Goal: Check status: Check status

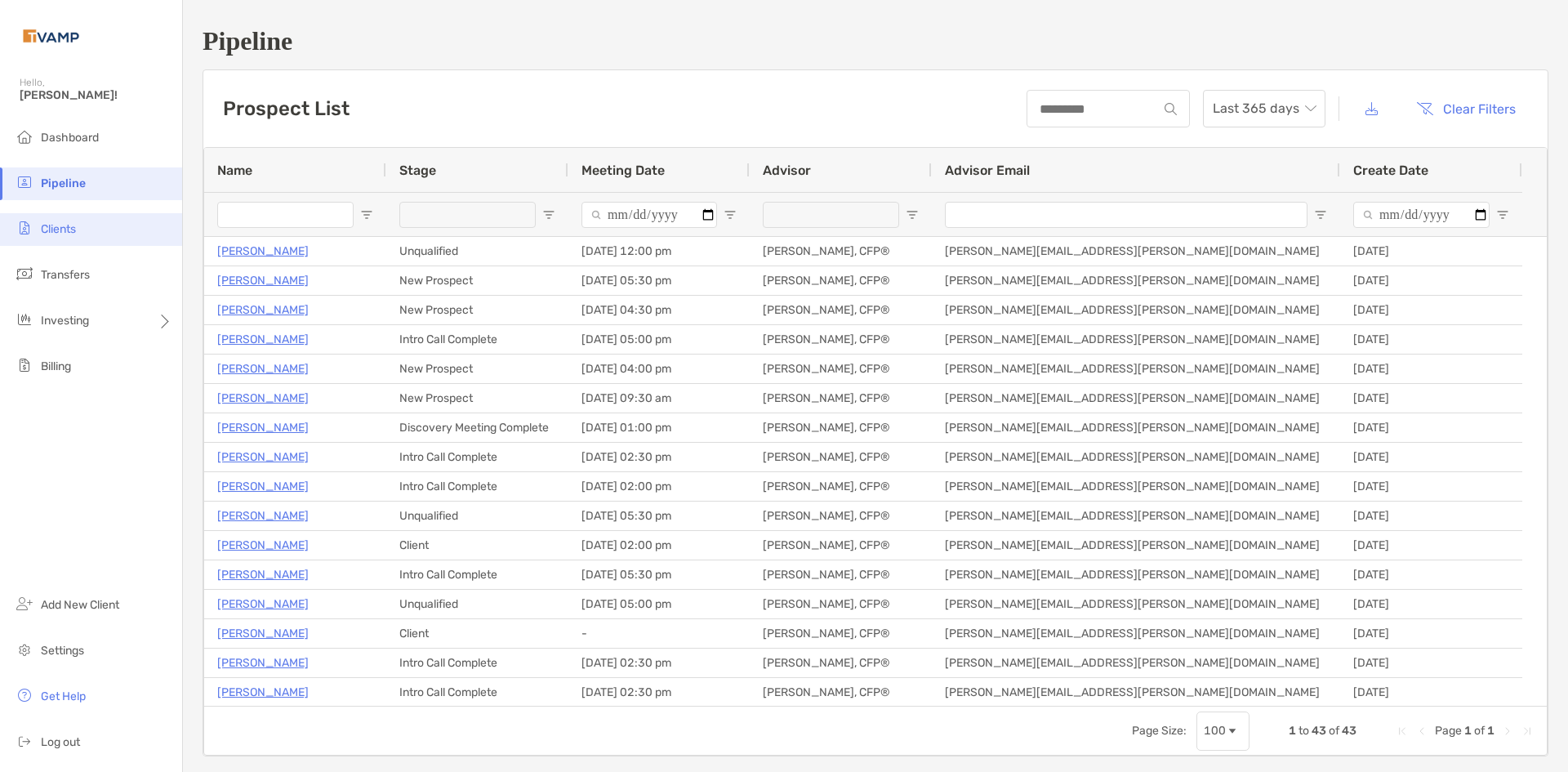
click at [78, 229] on li "Clients" at bounding box center [91, 229] width 182 height 33
click at [67, 227] on span "Clients" at bounding box center [58, 229] width 35 height 14
click at [58, 224] on span "Clients" at bounding box center [58, 229] width 35 height 14
click at [46, 234] on span "Clients" at bounding box center [58, 229] width 35 height 14
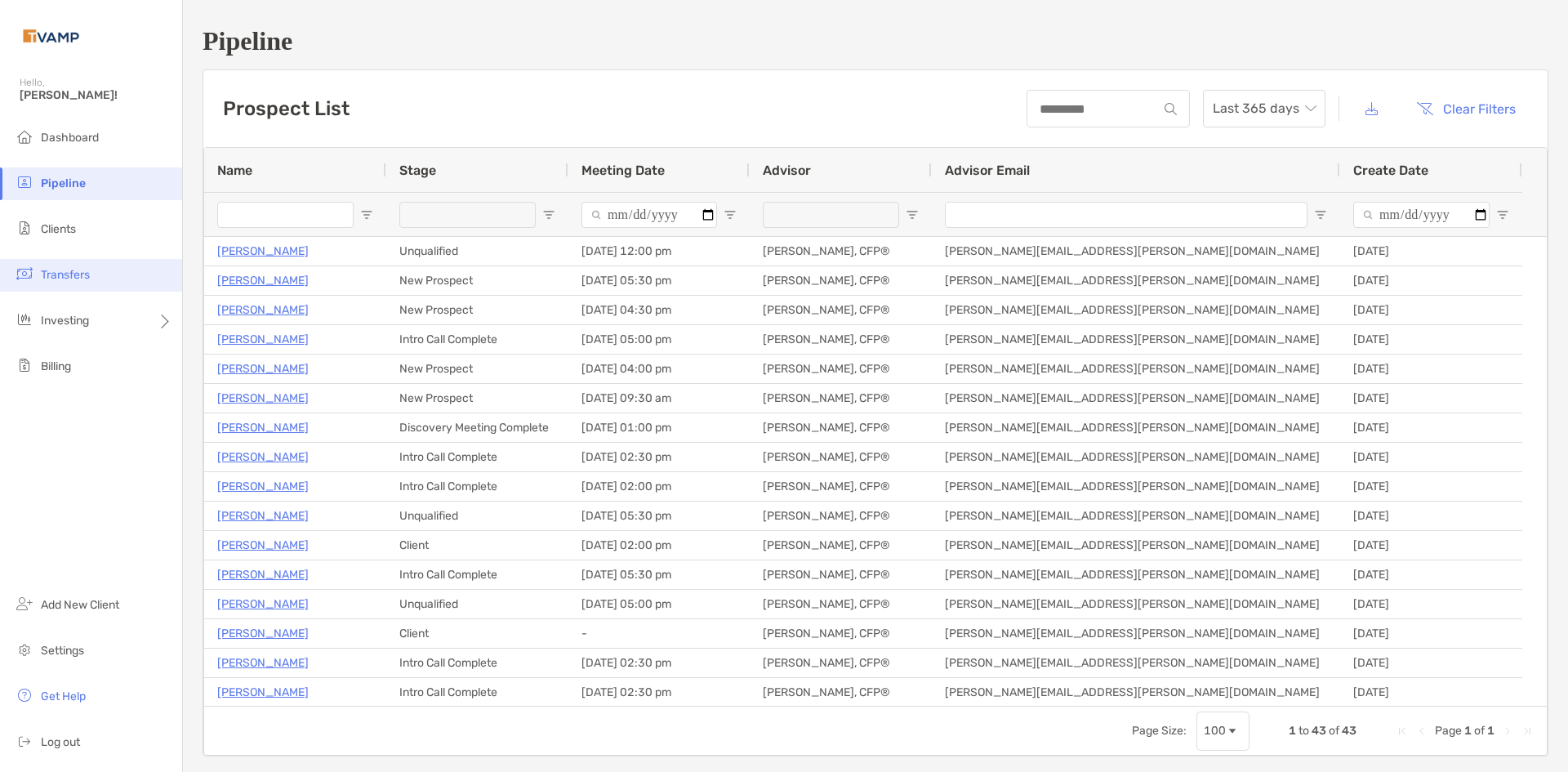
drag, startPoint x: 121, startPoint y: 267, endPoint x: 107, endPoint y: 259, distance: 16.1
click at [118, 268] on li "Transfers" at bounding box center [91, 275] width 182 height 33
click at [61, 216] on li "Clients" at bounding box center [91, 229] width 182 height 33
click at [61, 224] on span "Clients" at bounding box center [58, 229] width 35 height 14
click at [60, 234] on span "Clients" at bounding box center [58, 229] width 35 height 14
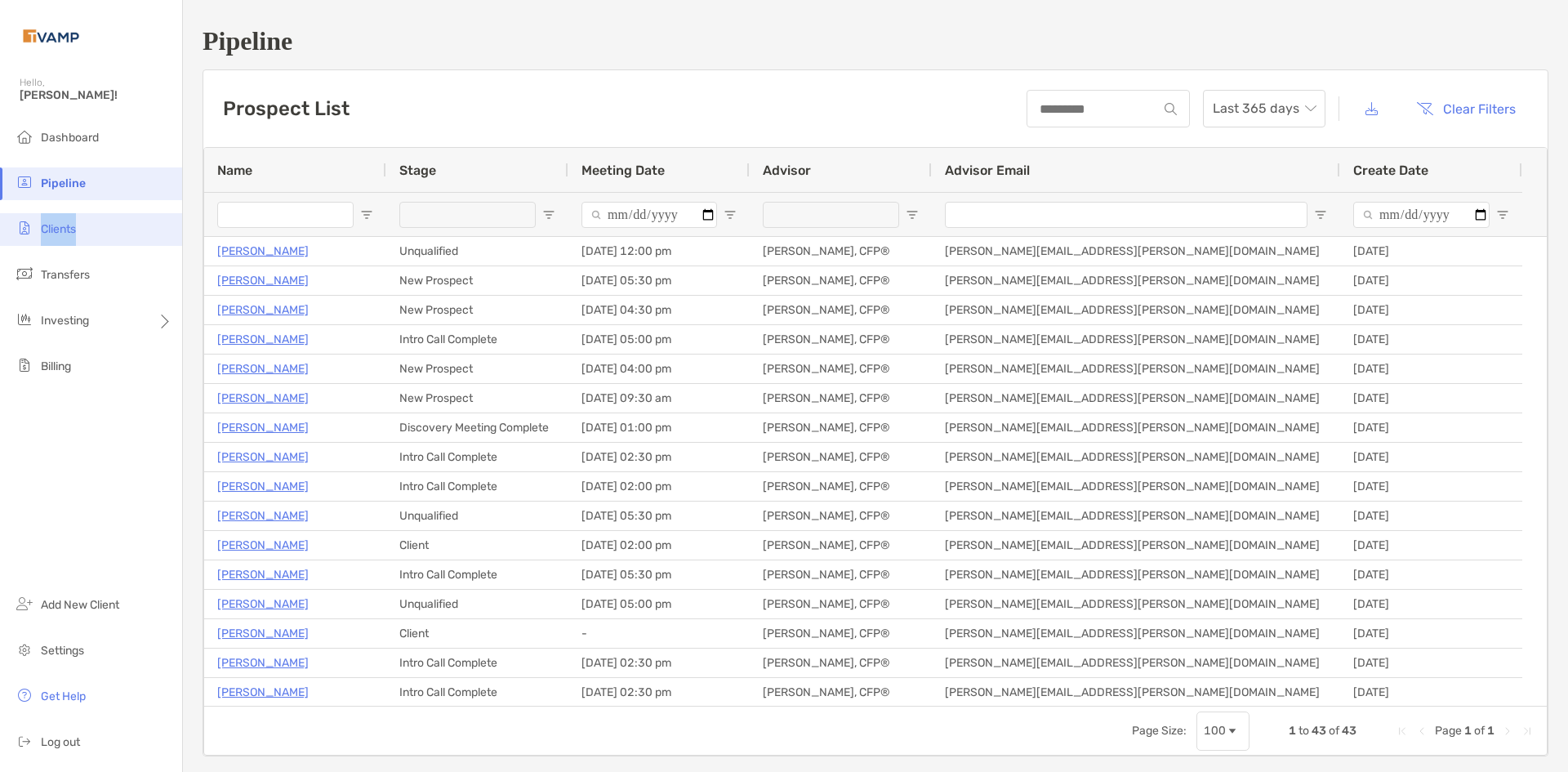
click at [60, 234] on span "Clients" at bounding box center [58, 229] width 35 height 14
click at [25, 233] on img at bounding box center [25, 228] width 20 height 20
click at [60, 229] on span "Clients" at bounding box center [58, 229] width 35 height 14
click at [58, 229] on span "Clients" at bounding box center [58, 229] width 35 height 14
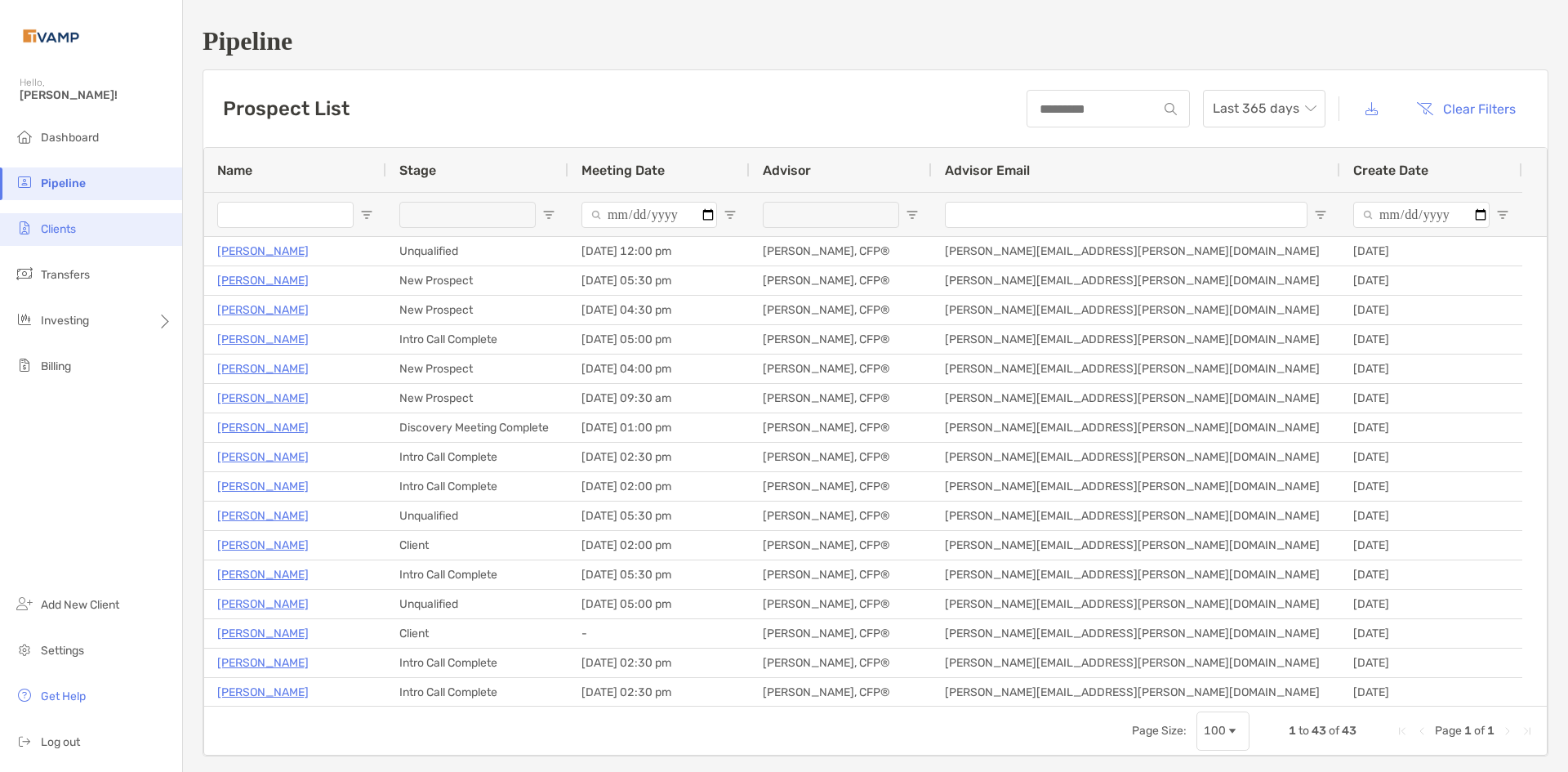
click at [58, 229] on span "Clients" at bounding box center [58, 229] width 35 height 14
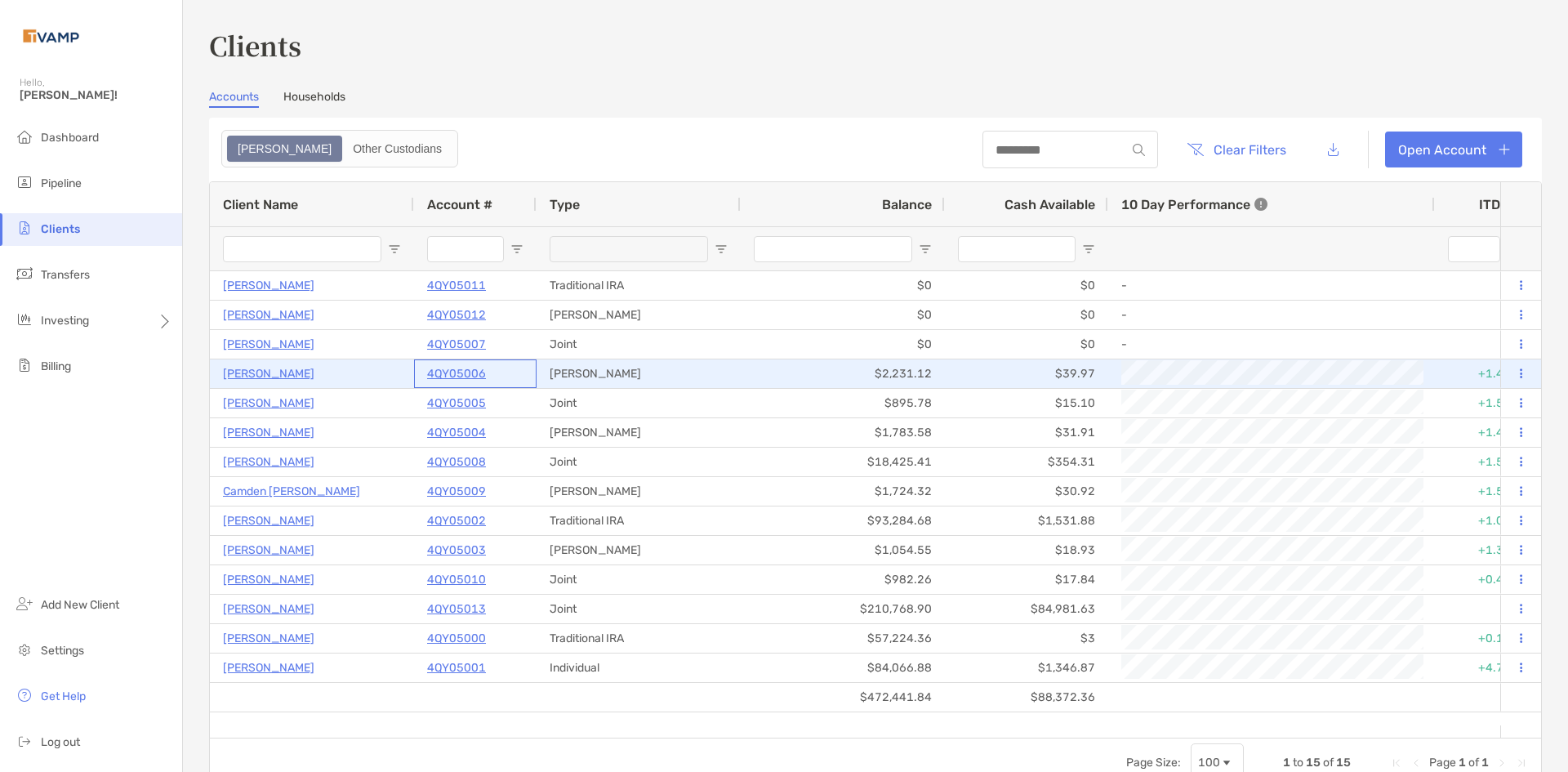
click at [449, 376] on p "4QY05006" at bounding box center [456, 374] width 59 height 20
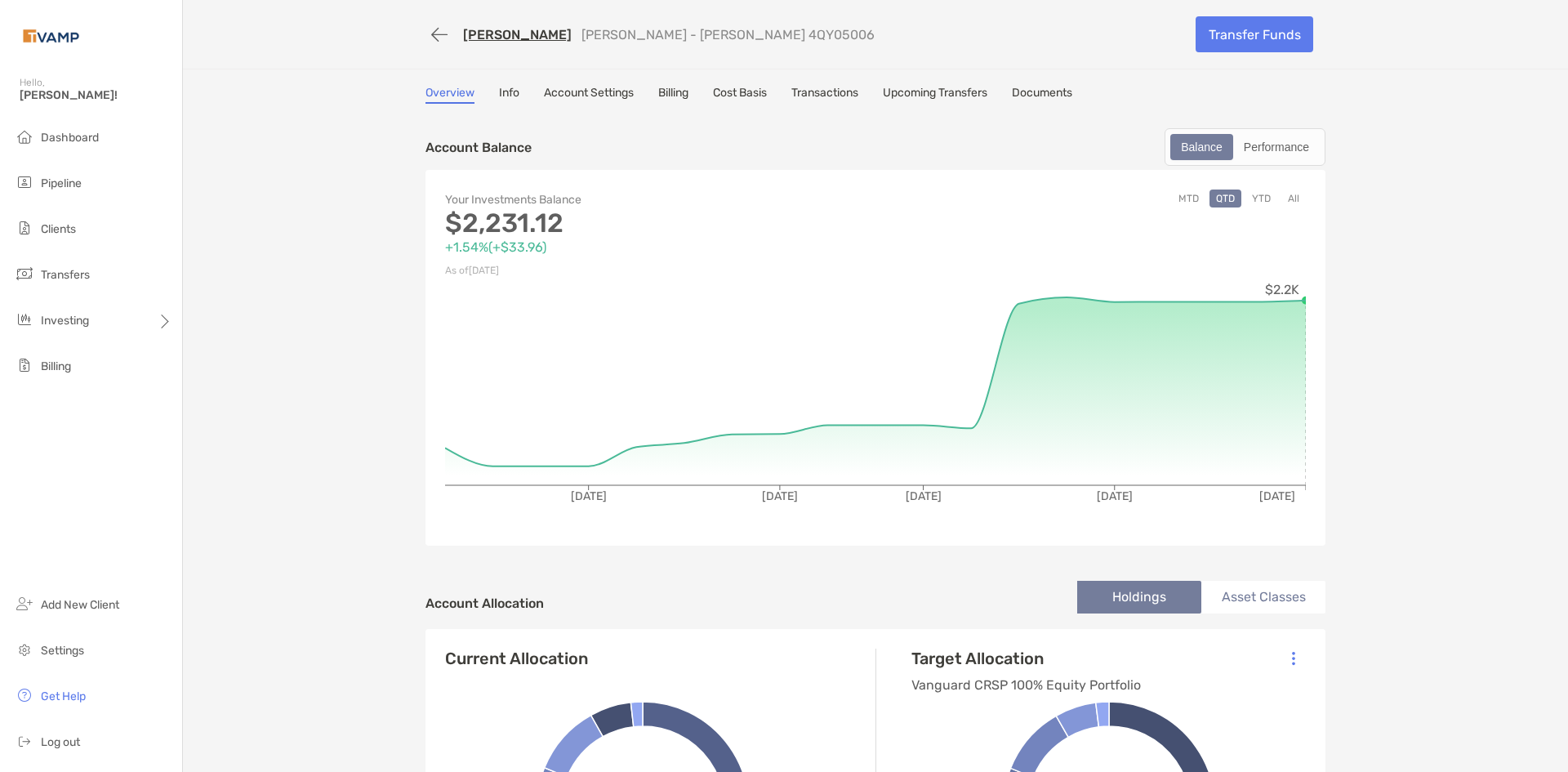
click at [824, 95] on link "Transactions" at bounding box center [824, 95] width 67 height 18
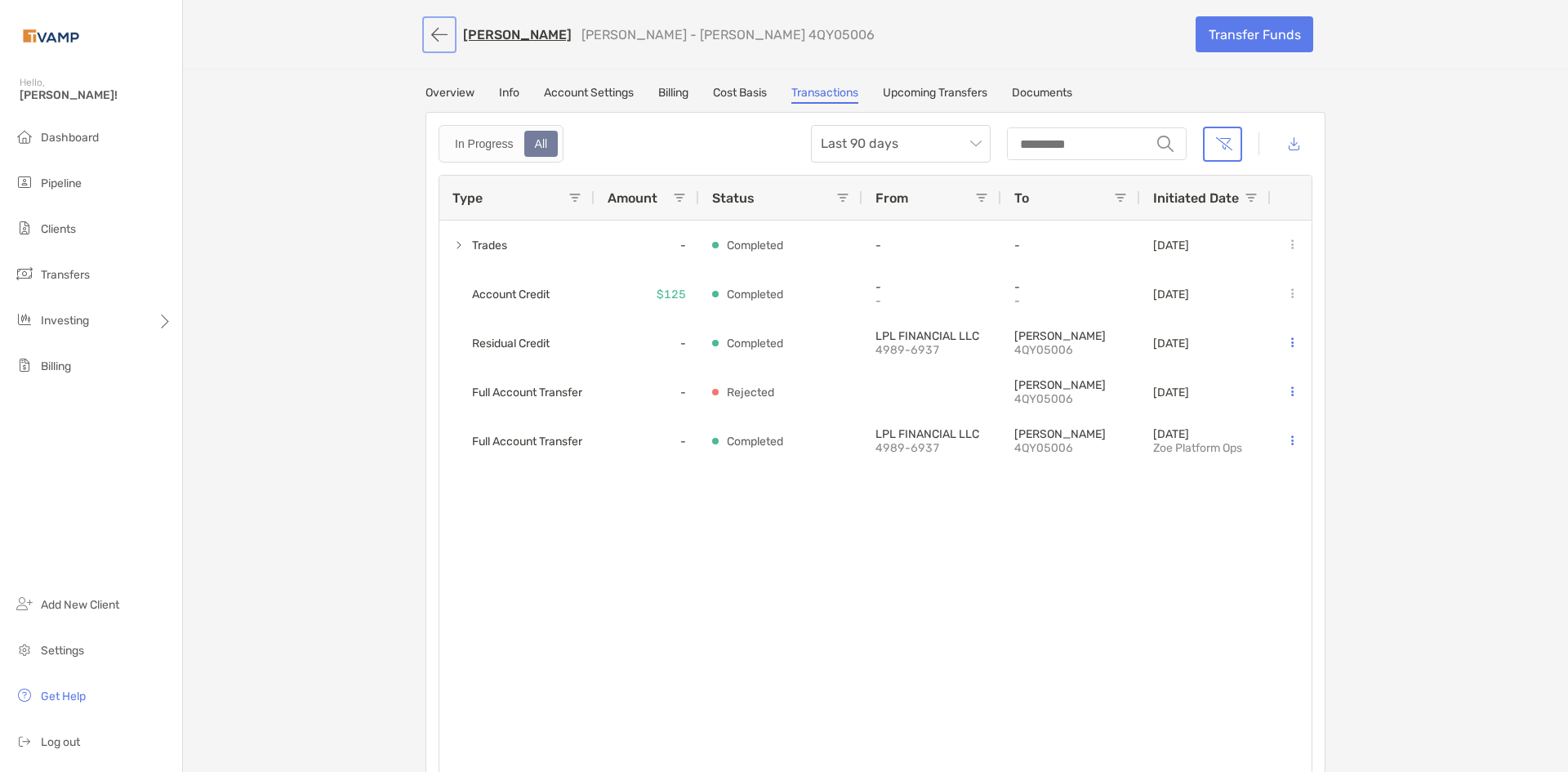
click at [431, 30] on button "button" at bounding box center [440, 35] width 28 height 30
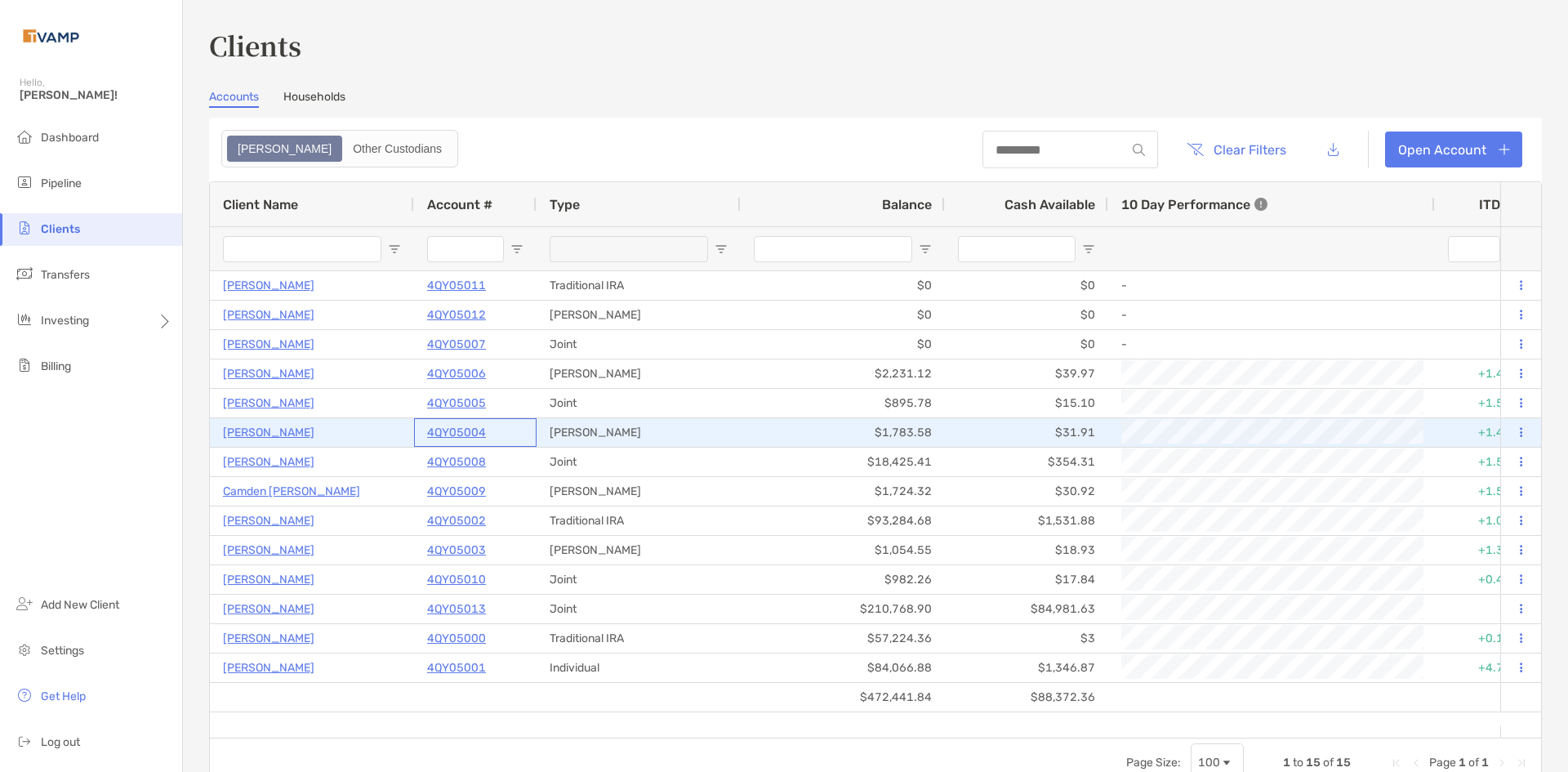
click at [454, 430] on p "4QY05004" at bounding box center [456, 432] width 59 height 20
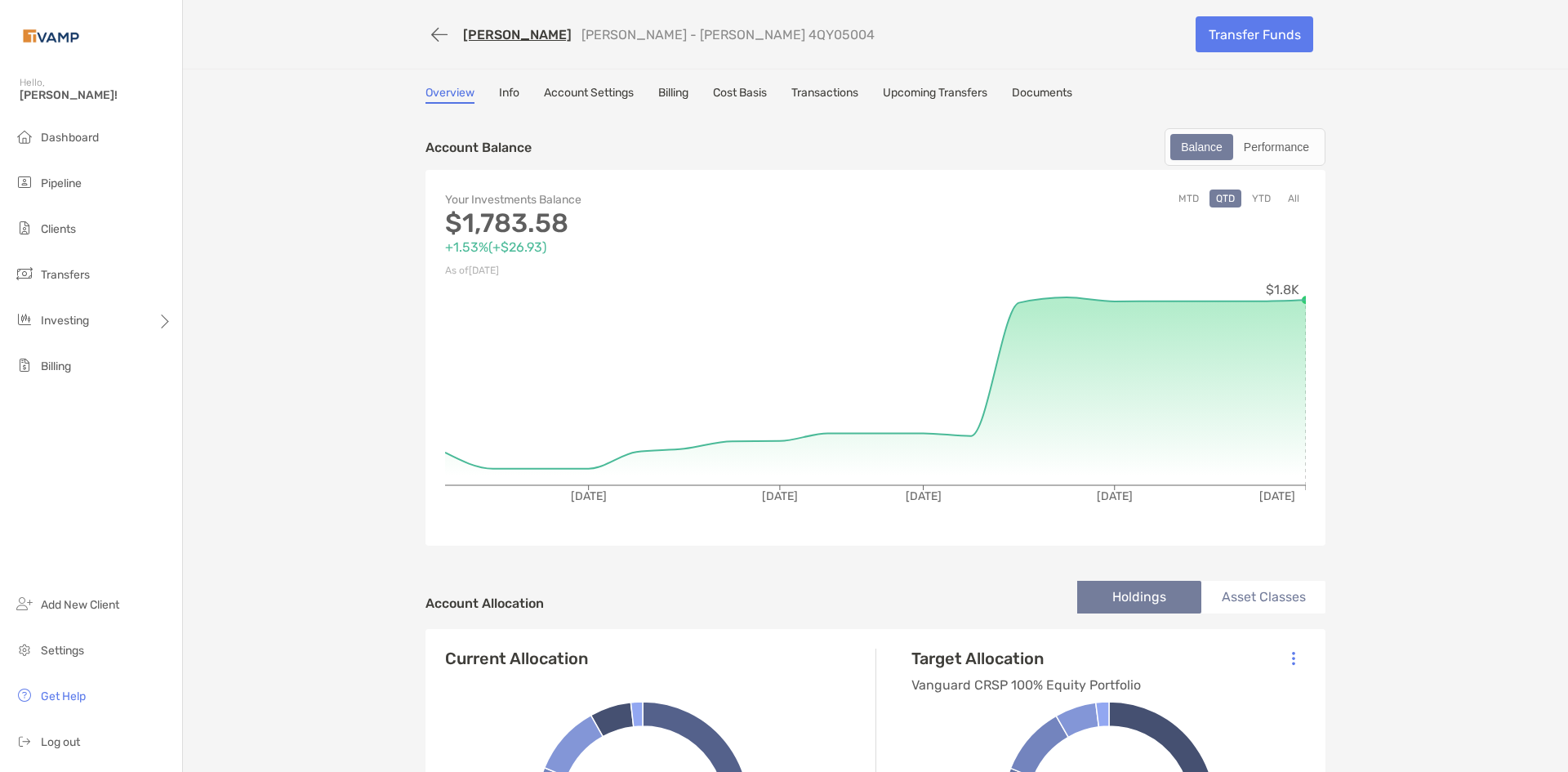
click at [831, 87] on link "Transactions" at bounding box center [824, 95] width 67 height 18
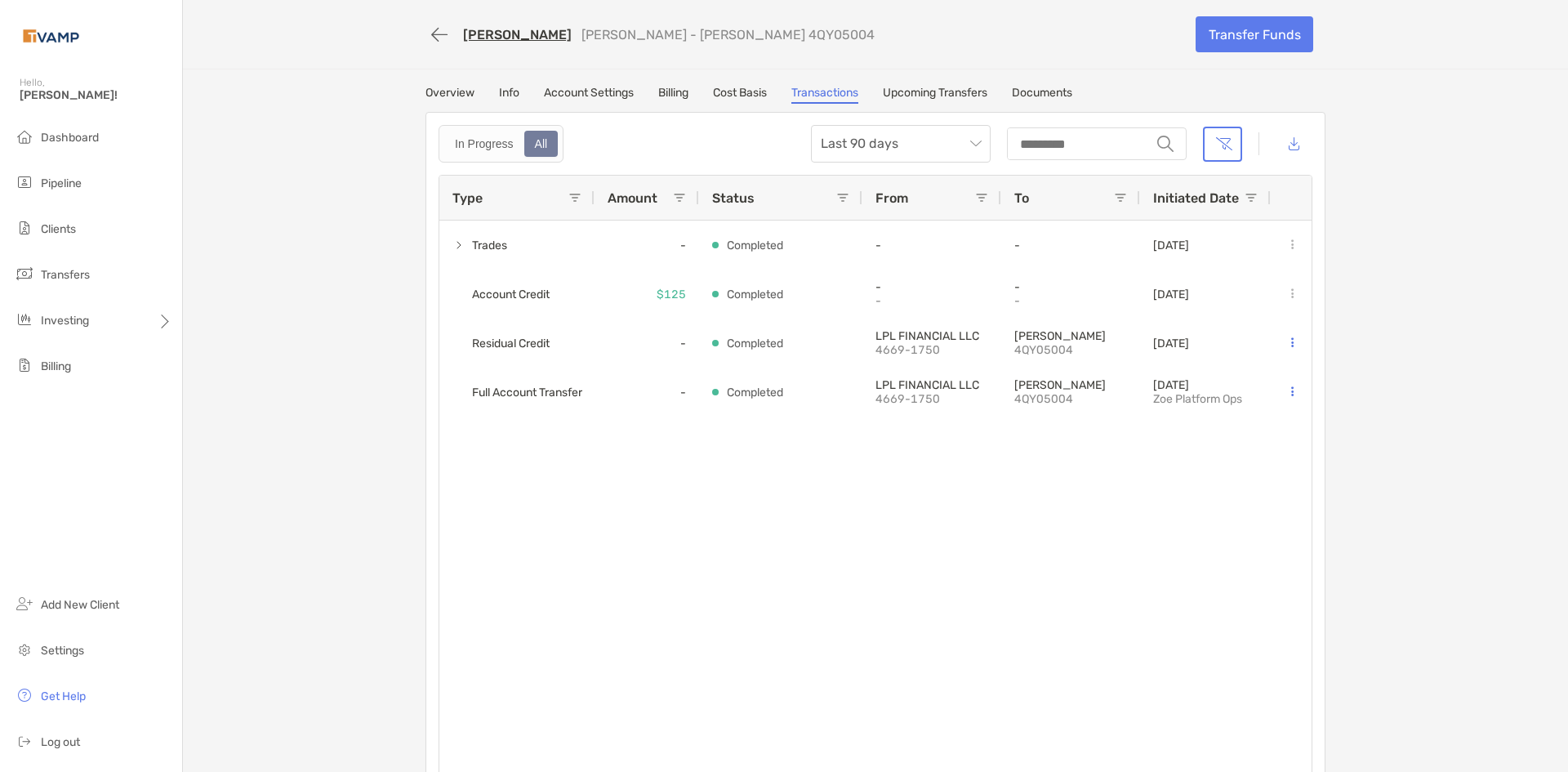
click at [826, 93] on link "Transactions" at bounding box center [824, 95] width 67 height 18
